Goal: Task Accomplishment & Management: Use online tool/utility

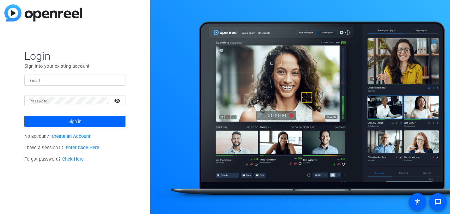
click at [64, 84] on div at bounding box center [74, 80] width 91 height 11
click at [64, 83] on input "Email" at bounding box center [74, 80] width 91 height 8
type input "interview@meetinghousetv.com"
click at [40, 100] on mat-label "Password" at bounding box center [38, 101] width 18 height 4
click at [24, 116] on button "Sign in" at bounding box center [74, 121] width 101 height 11
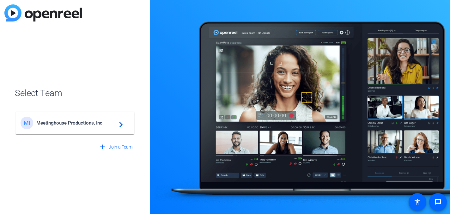
click at [80, 112] on mat-card-content "MI Meetinghouse Productions, Inc navigate_next" at bounding box center [74, 123] width 119 height 23
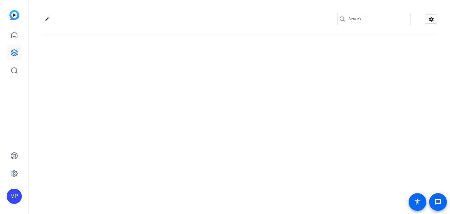
click at [77, 121] on div "edit settings" at bounding box center [239, 107] width 421 height 214
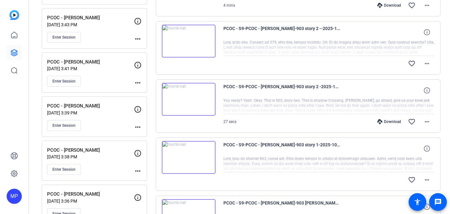
scroll to position [503, 0]
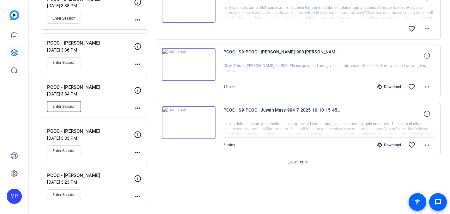
click at [68, 105] on span "Enter Session" at bounding box center [63, 106] width 23 height 5
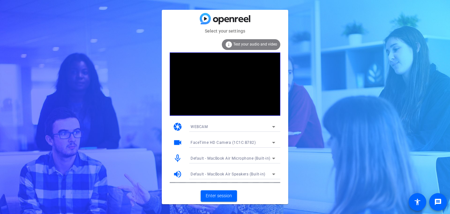
click at [271, 194] on mat-card-actions "Enter session" at bounding box center [225, 196] width 126 height 16
click at [219, 194] on span "Enter session" at bounding box center [219, 195] width 26 height 7
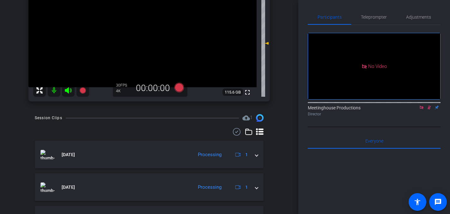
scroll to position [81, 0]
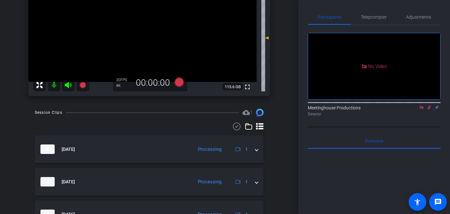
click at [428, 110] on icon at bounding box center [428, 107] width 5 height 4
click at [429, 110] on icon at bounding box center [429, 108] width 3 height 4
click at [430, 110] on icon at bounding box center [428, 107] width 5 height 4
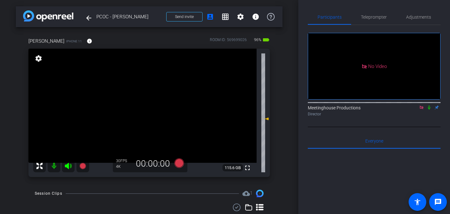
click at [151, 91] on video at bounding box center [142, 106] width 228 height 114
click at [151, 96] on video at bounding box center [142, 106] width 228 height 114
click at [138, 107] on video at bounding box center [142, 106] width 228 height 114
click at [427, 15] on span "Adjustments" at bounding box center [418, 17] width 25 height 4
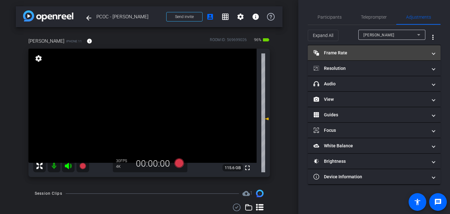
click at [336, 45] on mat-expansion-panel-header "Frame Rate Frame Rate" at bounding box center [374, 52] width 133 height 15
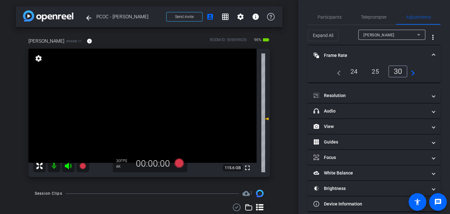
click at [428, 55] on span "Frame Rate Frame Rate" at bounding box center [372, 55] width 119 height 7
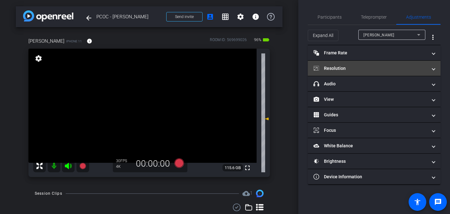
click at [426, 71] on mat-panel-title "Resolution" at bounding box center [370, 68] width 114 height 7
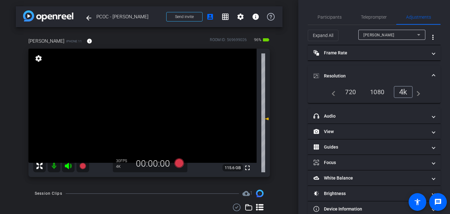
click at [432, 69] on mat-expansion-panel-header "Resolution" at bounding box center [374, 76] width 133 height 20
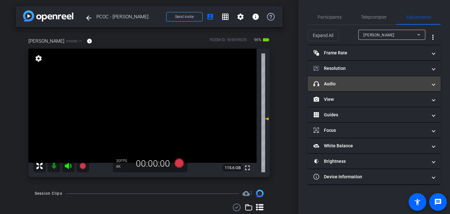
click at [433, 83] on span at bounding box center [433, 84] width 3 height 7
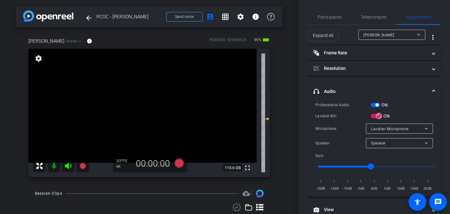
click at [148, 104] on video at bounding box center [142, 106] width 228 height 114
click at [180, 163] on icon at bounding box center [178, 162] width 9 height 9
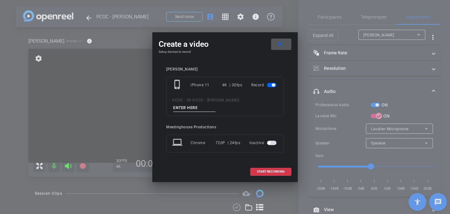
click at [182, 108] on input at bounding box center [194, 108] width 42 height 8
type input "("
type input "904 - Clip 1"
click at [266, 172] on span "START RECORDING" at bounding box center [271, 171] width 28 height 3
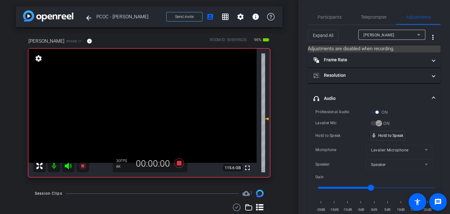
click at [151, 95] on video at bounding box center [142, 106] width 228 height 114
click at [151, 101] on video at bounding box center [142, 106] width 228 height 114
click at [146, 100] on video at bounding box center [142, 106] width 228 height 114
click at [151, 99] on video at bounding box center [142, 106] width 228 height 114
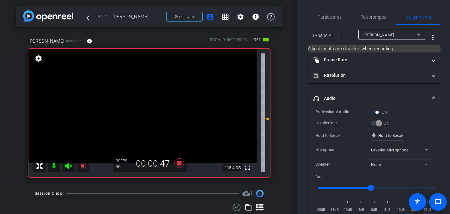
click at [150, 96] on video at bounding box center [142, 106] width 228 height 114
click at [151, 95] on video at bounding box center [142, 106] width 228 height 114
click at [146, 98] on video at bounding box center [142, 106] width 228 height 114
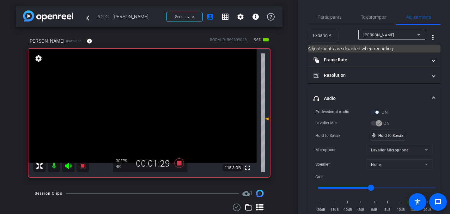
click at [146, 98] on video at bounding box center [142, 106] width 228 height 114
click at [148, 98] on video at bounding box center [142, 106] width 228 height 114
click at [149, 97] on video at bounding box center [142, 106] width 228 height 114
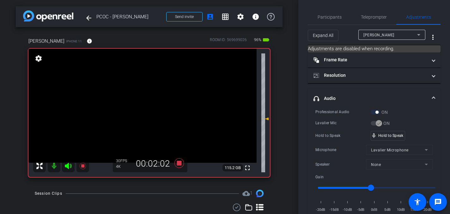
click at [149, 97] on video at bounding box center [142, 106] width 228 height 114
click at [151, 96] on video at bounding box center [142, 106] width 228 height 114
click at [151, 99] on video at bounding box center [142, 106] width 228 height 114
click at [152, 93] on video at bounding box center [142, 106] width 228 height 114
click at [147, 97] on video at bounding box center [142, 106] width 228 height 114
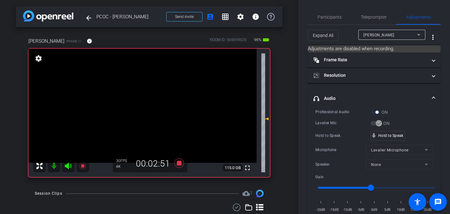
click at [150, 97] on video at bounding box center [142, 106] width 228 height 114
click at [148, 95] on video at bounding box center [142, 106] width 228 height 114
click at [149, 95] on video at bounding box center [142, 106] width 228 height 114
click at [150, 99] on video at bounding box center [142, 106] width 228 height 114
click at [149, 97] on video at bounding box center [142, 106] width 228 height 114
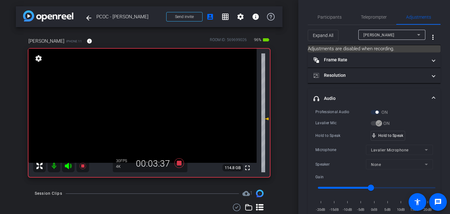
click at [149, 97] on video at bounding box center [142, 106] width 228 height 114
click at [148, 96] on video at bounding box center [142, 106] width 228 height 114
click at [148, 98] on video at bounding box center [142, 106] width 228 height 114
click at [152, 100] on video at bounding box center [142, 106] width 228 height 114
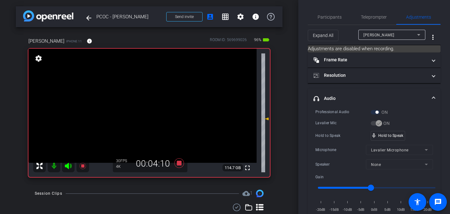
click at [152, 100] on video at bounding box center [142, 106] width 228 height 114
click at [154, 101] on video at bounding box center [142, 106] width 228 height 114
click at [152, 99] on video at bounding box center [142, 106] width 228 height 114
click at [151, 102] on video at bounding box center [142, 106] width 228 height 114
click at [148, 97] on video at bounding box center [142, 106] width 228 height 114
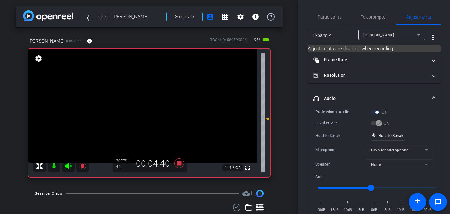
click at [147, 99] on video at bounding box center [142, 106] width 228 height 114
click at [179, 162] on icon at bounding box center [178, 162] width 9 height 9
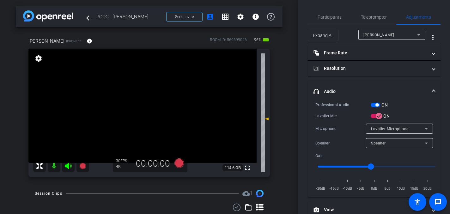
click at [150, 99] on video at bounding box center [142, 106] width 228 height 114
click at [151, 108] on video at bounding box center [142, 106] width 228 height 114
click at [149, 113] on video at bounding box center [142, 106] width 228 height 114
click at [180, 163] on icon at bounding box center [178, 162] width 9 height 9
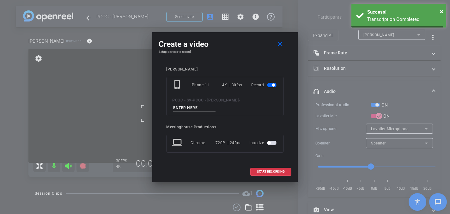
click at [182, 108] on input at bounding box center [194, 108] width 42 height 8
type input "C"
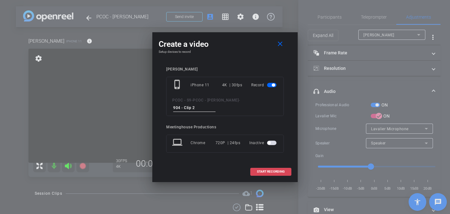
type input "904 - Clip 2"
click at [261, 172] on span "START RECORDING" at bounding box center [271, 171] width 28 height 3
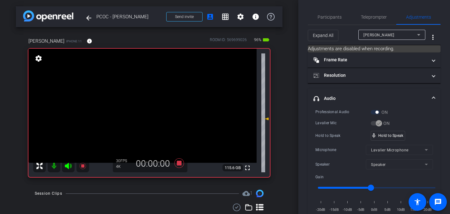
click at [143, 111] on video at bounding box center [142, 106] width 228 height 114
click at [160, 100] on video at bounding box center [142, 106] width 228 height 114
click at [146, 97] on video at bounding box center [142, 106] width 228 height 114
click at [148, 98] on video at bounding box center [142, 106] width 228 height 114
click at [147, 100] on video at bounding box center [142, 106] width 228 height 114
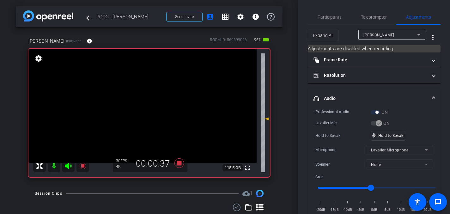
click at [142, 96] on video at bounding box center [142, 106] width 228 height 114
click at [144, 97] on video at bounding box center [142, 106] width 228 height 114
click at [148, 98] on video at bounding box center [142, 106] width 228 height 114
click at [150, 99] on video at bounding box center [142, 106] width 228 height 114
click at [151, 98] on video at bounding box center [142, 106] width 228 height 114
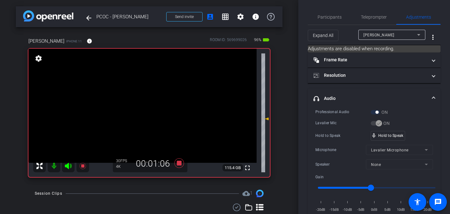
click at [149, 101] on video at bounding box center [142, 106] width 228 height 114
click at [147, 100] on video at bounding box center [142, 106] width 228 height 114
click at [149, 95] on video at bounding box center [142, 106] width 228 height 114
click at [149, 97] on video at bounding box center [142, 106] width 228 height 114
click at [154, 100] on video at bounding box center [142, 106] width 228 height 114
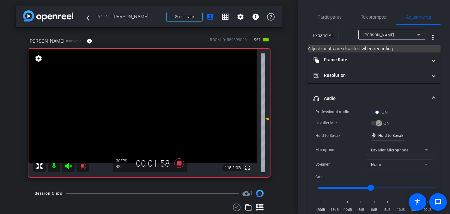
click at [154, 99] on video at bounding box center [142, 106] width 228 height 114
click at [151, 94] on video at bounding box center [142, 106] width 228 height 114
click at [149, 97] on video at bounding box center [142, 106] width 228 height 114
click at [148, 94] on video at bounding box center [142, 106] width 228 height 114
click at [144, 98] on video at bounding box center [142, 106] width 228 height 114
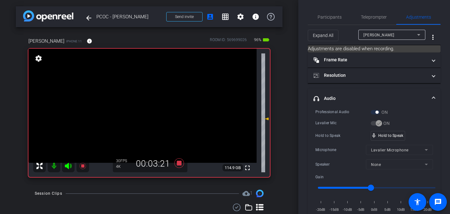
click at [149, 97] on video at bounding box center [142, 106] width 228 height 114
click at [146, 97] on video at bounding box center [142, 106] width 228 height 114
click at [147, 98] on video at bounding box center [142, 106] width 228 height 114
click at [145, 98] on video at bounding box center [142, 106] width 228 height 114
click at [148, 101] on video at bounding box center [142, 106] width 228 height 114
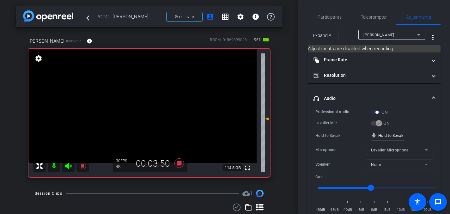
click at [148, 101] on video at bounding box center [142, 106] width 228 height 114
click at [146, 100] on video at bounding box center [142, 106] width 228 height 114
click at [178, 162] on icon at bounding box center [178, 162] width 9 height 9
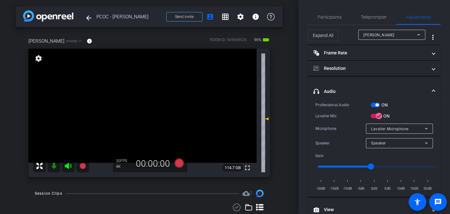
click at [147, 114] on video at bounding box center [142, 106] width 228 height 114
click at [181, 164] on icon at bounding box center [178, 162] width 9 height 9
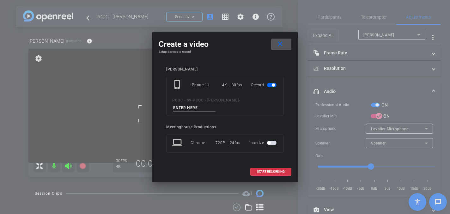
click at [182, 107] on input at bounding box center [194, 108] width 42 height 8
type input "904 - Clip 3"
click at [268, 171] on span "START RECORDING" at bounding box center [271, 171] width 28 height 3
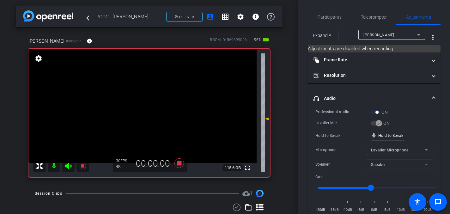
click at [148, 115] on video at bounding box center [142, 106] width 228 height 114
click at [145, 112] on video at bounding box center [142, 106] width 228 height 114
click at [146, 111] on video at bounding box center [142, 106] width 228 height 114
click at [382, 139] on div "mic_none Speaking..." at bounding box center [385, 135] width 28 height 9
click at [146, 95] on video at bounding box center [142, 106] width 228 height 114
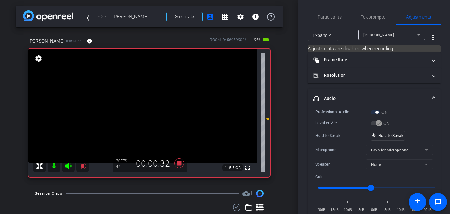
click at [148, 100] on video at bounding box center [142, 106] width 228 height 114
click at [148, 97] on video at bounding box center [142, 106] width 228 height 114
click at [146, 95] on video at bounding box center [142, 106] width 228 height 114
click at [149, 97] on video at bounding box center [142, 106] width 228 height 114
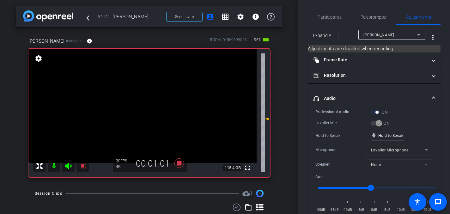
click at [149, 99] on video at bounding box center [142, 106] width 228 height 114
click at [150, 100] on video at bounding box center [142, 106] width 228 height 114
click at [151, 99] on video at bounding box center [142, 106] width 228 height 114
click at [154, 101] on video at bounding box center [142, 106] width 228 height 114
click at [149, 99] on video at bounding box center [142, 106] width 228 height 114
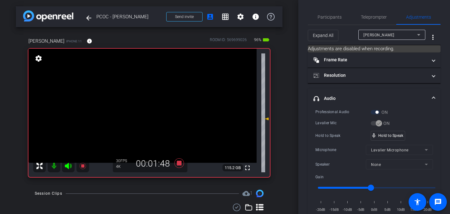
click at [151, 99] on video at bounding box center [142, 106] width 228 height 114
click at [151, 100] on video at bounding box center [142, 106] width 228 height 114
click at [149, 99] on video at bounding box center [142, 106] width 228 height 114
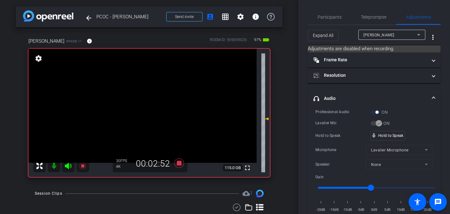
click at [148, 99] on video at bounding box center [142, 106] width 228 height 114
click at [149, 96] on video at bounding box center [142, 106] width 228 height 114
click at [151, 101] on video at bounding box center [142, 106] width 228 height 114
click at [149, 95] on video at bounding box center [142, 106] width 228 height 114
click at [148, 99] on video at bounding box center [142, 106] width 228 height 114
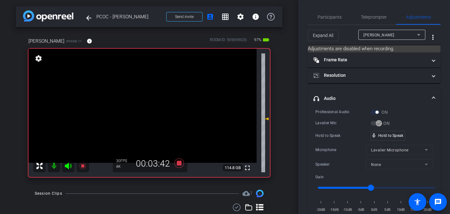
click at [142, 100] on video at bounding box center [142, 106] width 228 height 114
click at [151, 95] on video at bounding box center [142, 106] width 228 height 114
click at [151, 99] on video at bounding box center [142, 106] width 228 height 114
click at [149, 103] on video at bounding box center [142, 106] width 228 height 114
click at [151, 99] on video at bounding box center [142, 106] width 228 height 114
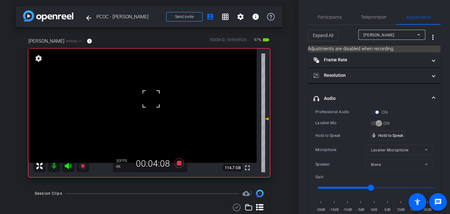
click at [151, 99] on div at bounding box center [151, 99] width 16 height 16
click at [153, 99] on video at bounding box center [142, 106] width 228 height 114
click at [148, 99] on video at bounding box center [142, 106] width 228 height 114
click at [148, 98] on video at bounding box center [142, 106] width 228 height 114
click at [150, 100] on video at bounding box center [142, 106] width 228 height 114
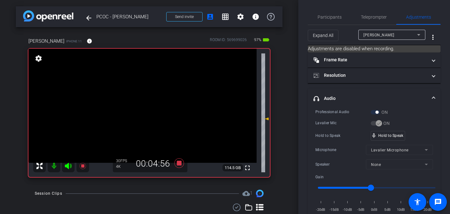
click at [152, 98] on video at bounding box center [142, 106] width 228 height 114
click at [147, 100] on video at bounding box center [142, 106] width 228 height 114
click at [149, 98] on video at bounding box center [142, 106] width 228 height 114
click at [181, 163] on icon at bounding box center [178, 162] width 9 height 9
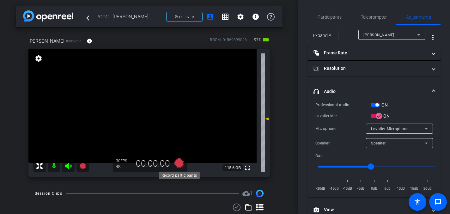
click at [180, 164] on icon at bounding box center [178, 162] width 9 height 9
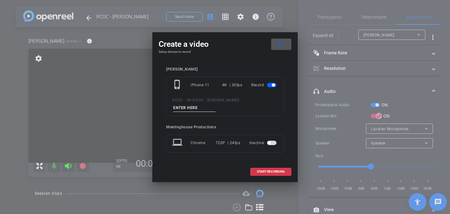
click at [194, 108] on input at bounding box center [194, 108] width 42 height 8
type input "904 - Clip 5"
click at [267, 171] on span "START RECORDING" at bounding box center [271, 171] width 28 height 3
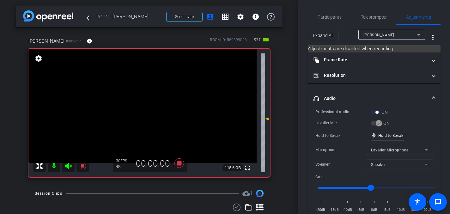
click at [152, 117] on video at bounding box center [142, 106] width 228 height 114
click at [151, 114] on video at bounding box center [142, 106] width 228 height 114
click at [153, 117] on video at bounding box center [142, 106] width 228 height 114
click at [155, 114] on video at bounding box center [142, 106] width 228 height 114
click at [146, 95] on video at bounding box center [142, 106] width 228 height 114
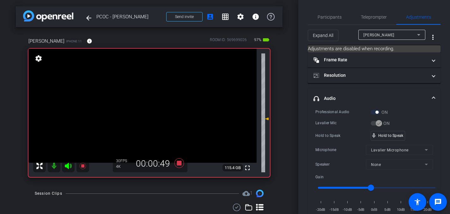
click at [141, 94] on video at bounding box center [142, 106] width 228 height 114
click at [148, 99] on video at bounding box center [142, 106] width 228 height 114
click at [147, 100] on video at bounding box center [142, 106] width 228 height 114
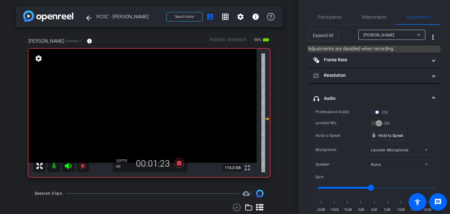
click at [143, 99] on video at bounding box center [142, 106] width 228 height 114
click at [148, 98] on video at bounding box center [142, 106] width 228 height 114
click at [146, 97] on video at bounding box center [142, 106] width 228 height 114
click at [150, 98] on video at bounding box center [142, 106] width 228 height 114
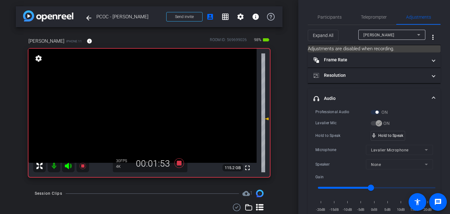
click at [147, 97] on video at bounding box center [142, 106] width 228 height 114
click at [148, 99] on video at bounding box center [142, 106] width 228 height 114
click at [144, 98] on video at bounding box center [142, 106] width 228 height 114
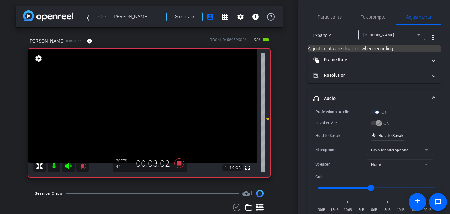
click at [149, 99] on video at bounding box center [142, 106] width 228 height 114
click at [148, 98] on video at bounding box center [142, 106] width 228 height 114
click at [150, 98] on video at bounding box center [142, 106] width 228 height 114
click at [149, 99] on video at bounding box center [142, 106] width 228 height 114
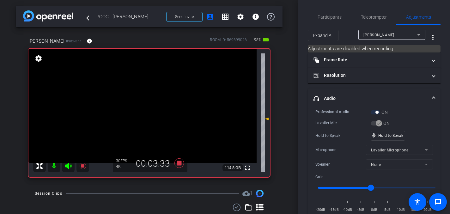
click at [149, 99] on video at bounding box center [142, 106] width 228 height 114
click at [141, 97] on video at bounding box center [142, 106] width 228 height 114
click at [149, 97] on video at bounding box center [142, 106] width 228 height 114
click at [148, 100] on video at bounding box center [142, 106] width 228 height 114
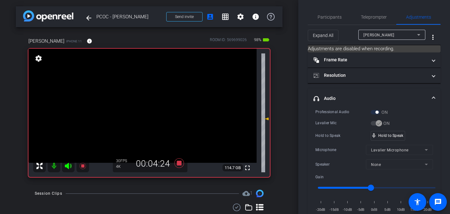
click at [146, 100] on video at bounding box center [142, 106] width 228 height 114
click at [149, 100] on video at bounding box center [142, 106] width 228 height 114
click at [145, 98] on video at bounding box center [142, 106] width 228 height 114
click at [148, 97] on video at bounding box center [142, 106] width 228 height 114
click at [147, 96] on video at bounding box center [142, 106] width 228 height 114
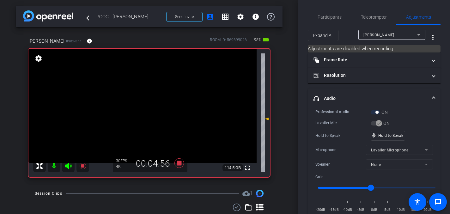
click at [146, 97] on video at bounding box center [142, 106] width 228 height 114
click at [148, 98] on video at bounding box center [142, 106] width 228 height 114
click at [179, 162] on icon at bounding box center [178, 162] width 9 height 9
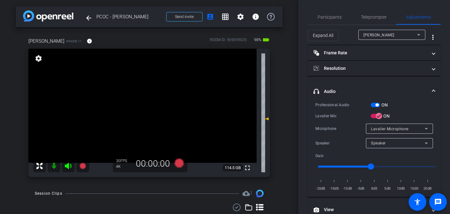
click at [148, 116] on video at bounding box center [142, 106] width 228 height 114
click at [180, 162] on icon at bounding box center [178, 162] width 9 height 9
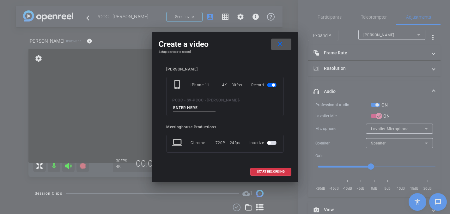
click at [184, 107] on input at bounding box center [194, 108] width 42 height 8
type input "C"
type input "904 - Clip 5"
click at [260, 171] on span "START RECORDING" at bounding box center [271, 171] width 28 height 3
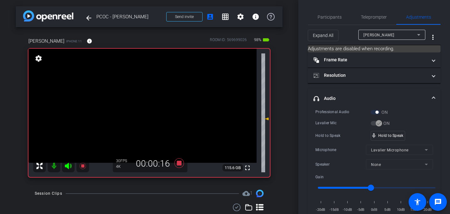
click at [143, 100] on video at bounding box center [142, 106] width 228 height 114
click at [145, 98] on video at bounding box center [142, 106] width 228 height 114
click at [147, 98] on video at bounding box center [142, 106] width 228 height 114
click at [148, 101] on video at bounding box center [142, 106] width 228 height 114
click at [147, 96] on video at bounding box center [142, 106] width 228 height 114
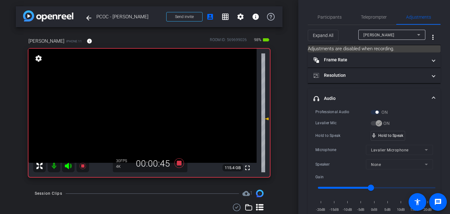
click at [146, 101] on video at bounding box center [142, 106] width 228 height 114
click at [140, 95] on video at bounding box center [142, 106] width 228 height 114
click at [142, 99] on video at bounding box center [142, 106] width 228 height 114
click at [146, 96] on video at bounding box center [142, 106] width 228 height 114
click at [143, 97] on video at bounding box center [142, 106] width 228 height 114
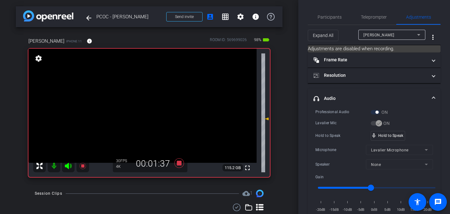
click at [141, 98] on video at bounding box center [142, 106] width 228 height 114
click at [142, 98] on video at bounding box center [142, 106] width 228 height 114
click at [149, 112] on video at bounding box center [142, 106] width 228 height 114
click at [148, 96] on video at bounding box center [142, 106] width 228 height 114
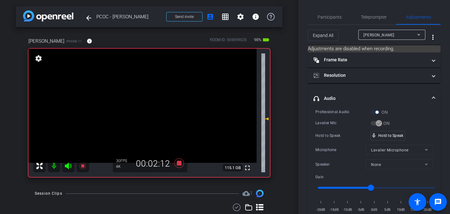
click at [145, 97] on video at bounding box center [142, 106] width 228 height 114
click at [143, 99] on video at bounding box center [142, 106] width 228 height 114
click at [145, 99] on video at bounding box center [142, 106] width 228 height 114
click at [145, 97] on video at bounding box center [142, 106] width 228 height 114
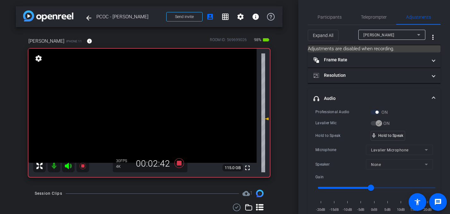
click at [144, 97] on video at bounding box center [142, 106] width 228 height 114
click at [179, 163] on icon at bounding box center [178, 162] width 9 height 9
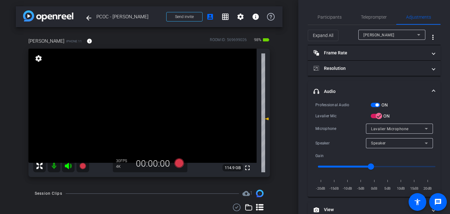
click at [154, 106] on video at bounding box center [142, 106] width 228 height 114
click at [144, 111] on video at bounding box center [142, 106] width 228 height 114
click at [180, 162] on icon at bounding box center [178, 162] width 9 height 9
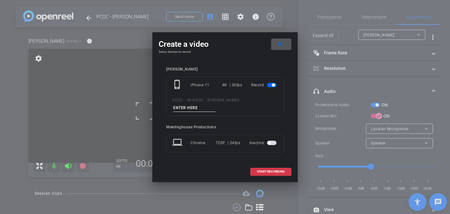
click at [188, 106] on input at bounding box center [194, 108] width 42 height 8
type input "904 - Clip 6"
click at [265, 171] on span "START RECORDING" at bounding box center [271, 171] width 28 height 3
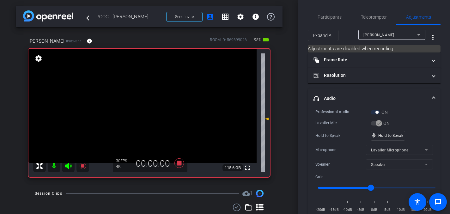
click at [167, 125] on video at bounding box center [142, 106] width 228 height 114
click at [163, 121] on video at bounding box center [142, 106] width 228 height 114
click at [155, 112] on video at bounding box center [142, 106] width 228 height 114
click at [151, 119] on video at bounding box center [142, 106] width 228 height 114
click at [153, 117] on video at bounding box center [142, 106] width 228 height 114
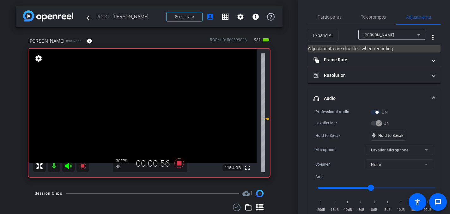
click at [153, 117] on video at bounding box center [142, 106] width 228 height 114
click at [150, 107] on video at bounding box center [142, 106] width 228 height 114
click at [146, 93] on video at bounding box center [142, 106] width 228 height 114
click at [146, 101] on video at bounding box center [142, 106] width 228 height 114
click at [148, 102] on video at bounding box center [142, 106] width 228 height 114
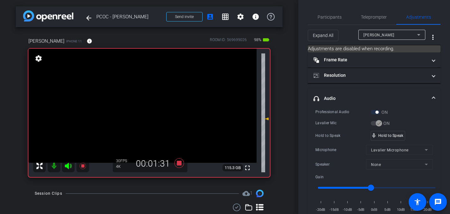
click at [144, 97] on video at bounding box center [142, 106] width 228 height 114
click at [148, 100] on video at bounding box center [142, 106] width 228 height 114
click at [145, 97] on video at bounding box center [142, 106] width 228 height 114
click at [150, 100] on video at bounding box center [142, 106] width 228 height 114
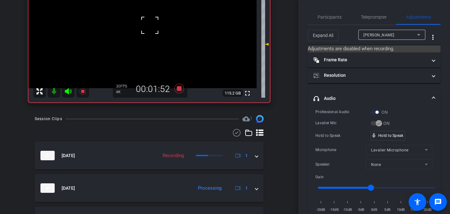
scroll to position [50, 0]
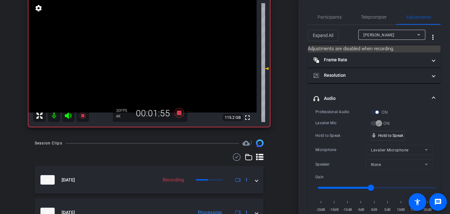
click at [146, 49] on video at bounding box center [142, 55] width 228 height 114
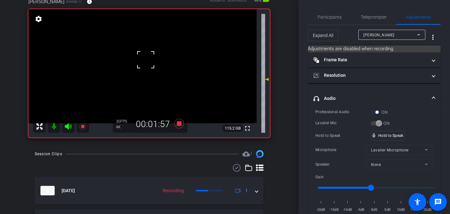
scroll to position [38, 0]
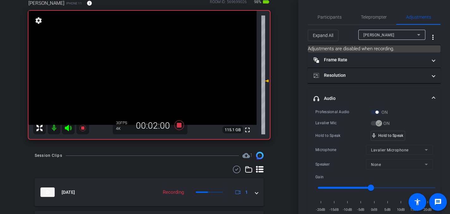
click at [145, 62] on video at bounding box center [142, 68] width 228 height 114
click at [149, 61] on video at bounding box center [142, 68] width 228 height 114
click at [142, 59] on video at bounding box center [142, 68] width 228 height 114
click at [148, 58] on video at bounding box center [142, 68] width 228 height 114
click at [147, 60] on video at bounding box center [142, 68] width 228 height 114
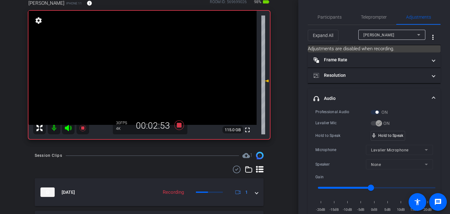
click at [149, 59] on video at bounding box center [142, 68] width 228 height 114
click at [148, 59] on video at bounding box center [142, 68] width 228 height 114
click at [151, 64] on video at bounding box center [142, 68] width 228 height 114
click at [149, 63] on video at bounding box center [142, 68] width 228 height 114
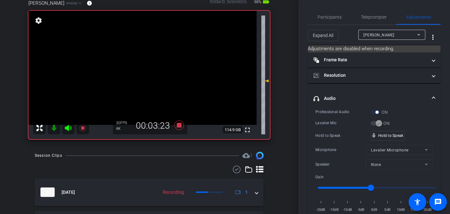
click at [148, 58] on video at bounding box center [142, 68] width 228 height 114
click at [142, 70] on video at bounding box center [142, 68] width 228 height 114
click at [144, 57] on video at bounding box center [142, 68] width 228 height 114
click at [147, 61] on video at bounding box center [142, 68] width 228 height 114
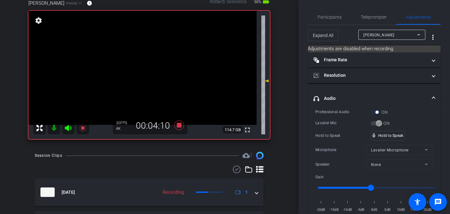
click at [144, 64] on video at bounding box center [142, 68] width 228 height 114
click at [148, 59] on video at bounding box center [142, 68] width 228 height 114
click at [150, 58] on video at bounding box center [142, 68] width 228 height 114
click at [139, 59] on video at bounding box center [142, 68] width 228 height 114
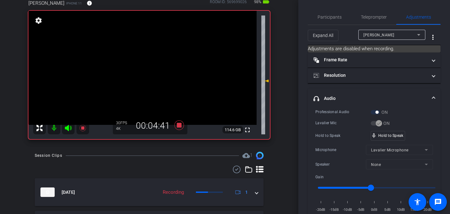
click at [147, 58] on video at bounding box center [142, 68] width 228 height 114
click at [141, 57] on video at bounding box center [142, 68] width 228 height 114
click at [147, 62] on video at bounding box center [142, 68] width 228 height 114
click at [148, 63] on video at bounding box center [142, 68] width 228 height 114
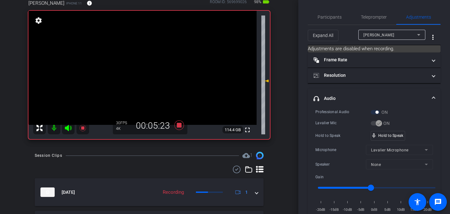
click at [148, 63] on video at bounding box center [142, 68] width 228 height 114
click at [179, 123] on icon at bounding box center [179, 124] width 15 height 11
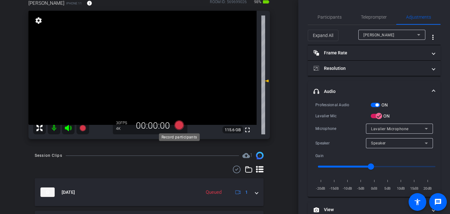
click at [180, 124] on icon at bounding box center [178, 124] width 9 height 9
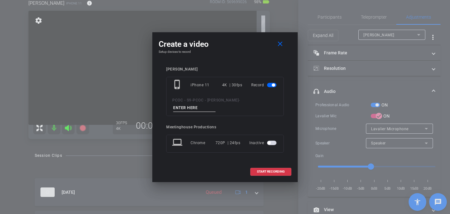
click at [191, 106] on input at bounding box center [194, 108] width 42 height 8
type input "904 - Clip 7"
click at [260, 171] on span "START RECORDING" at bounding box center [271, 171] width 28 height 3
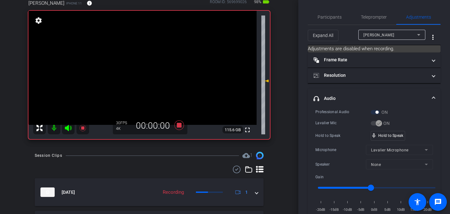
click at [147, 73] on video at bounding box center [142, 68] width 228 height 114
click at [151, 73] on video at bounding box center [142, 68] width 228 height 114
click at [147, 75] on video at bounding box center [142, 68] width 228 height 114
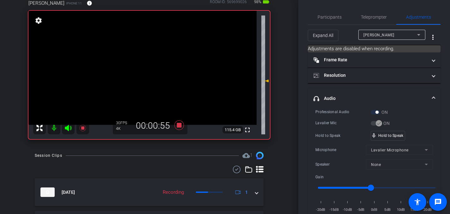
click at [143, 74] on video at bounding box center [142, 68] width 228 height 114
click at [140, 71] on video at bounding box center [142, 68] width 228 height 114
click at [146, 84] on video at bounding box center [142, 68] width 228 height 114
click at [146, 79] on video at bounding box center [142, 68] width 228 height 114
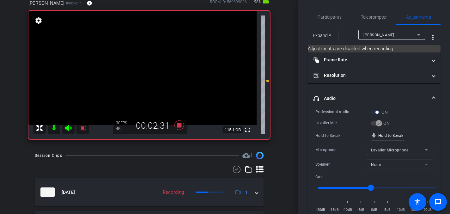
click at [139, 68] on video at bounding box center [142, 68] width 228 height 114
click at [143, 66] on video at bounding box center [142, 68] width 228 height 114
click at [146, 65] on video at bounding box center [142, 68] width 228 height 114
click at [146, 64] on video at bounding box center [142, 68] width 228 height 114
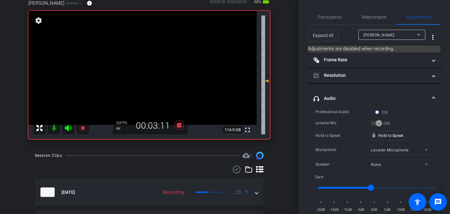
click at [147, 64] on video at bounding box center [142, 68] width 228 height 114
click at [148, 64] on video at bounding box center [142, 68] width 228 height 114
click at [147, 69] on video at bounding box center [142, 68] width 228 height 114
click at [146, 66] on video at bounding box center [142, 68] width 228 height 114
click at [147, 68] on video at bounding box center [142, 68] width 228 height 114
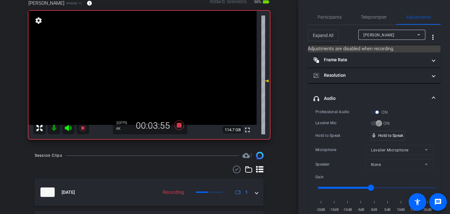
click at [147, 63] on video at bounding box center [142, 68] width 228 height 114
click at [145, 64] on video at bounding box center [142, 68] width 228 height 114
click at [142, 63] on video at bounding box center [142, 68] width 228 height 114
click at [139, 63] on video at bounding box center [142, 68] width 228 height 114
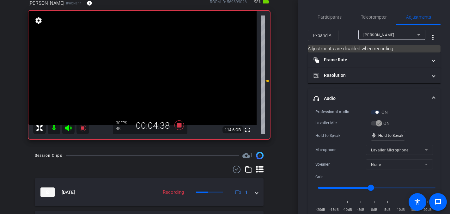
click at [147, 66] on video at bounding box center [142, 68] width 228 height 114
click at [145, 63] on video at bounding box center [142, 68] width 228 height 114
click at [147, 63] on video at bounding box center [142, 68] width 228 height 114
click at [149, 62] on video at bounding box center [142, 68] width 228 height 114
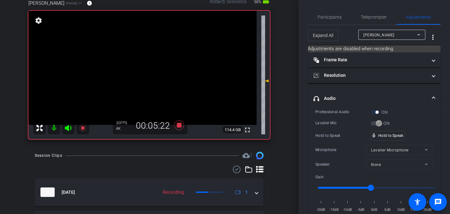
click at [149, 64] on video at bounding box center [142, 68] width 228 height 114
click at [150, 65] on div at bounding box center [150, 65] width 16 height 16
click at [150, 65] on video at bounding box center [142, 68] width 228 height 114
click at [149, 63] on video at bounding box center [142, 68] width 228 height 114
click at [180, 126] on icon at bounding box center [178, 124] width 9 height 9
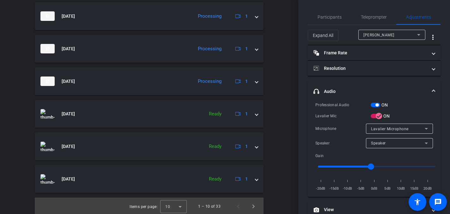
scroll to position [345, 0]
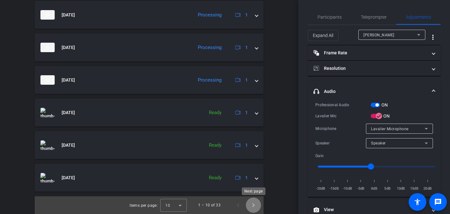
click at [253, 203] on span "Next page" at bounding box center [253, 204] width 15 height 15
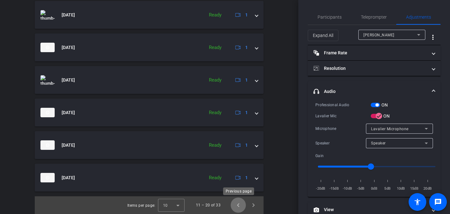
click at [240, 207] on span "Previous page" at bounding box center [238, 204] width 15 height 15
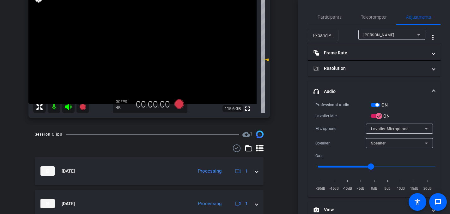
scroll to position [49, 0]
